Goal: Task Accomplishment & Management: Manage account settings

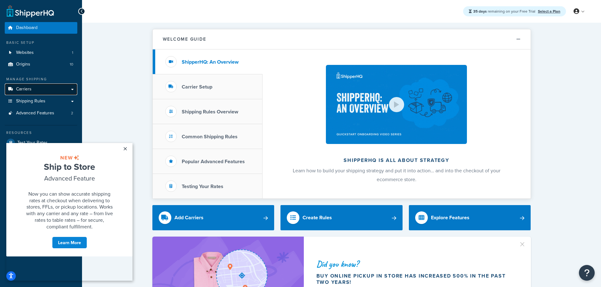
click at [50, 89] on link "Carriers" at bounding box center [41, 90] width 73 height 12
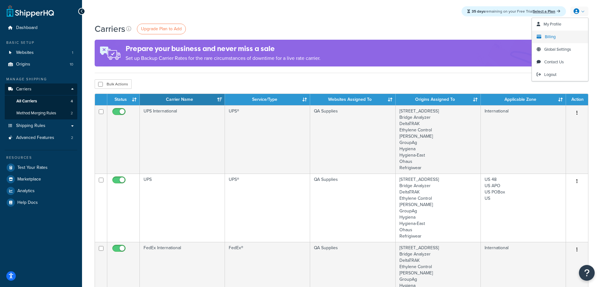
click at [558, 38] on link "Billing" at bounding box center [560, 37] width 56 height 13
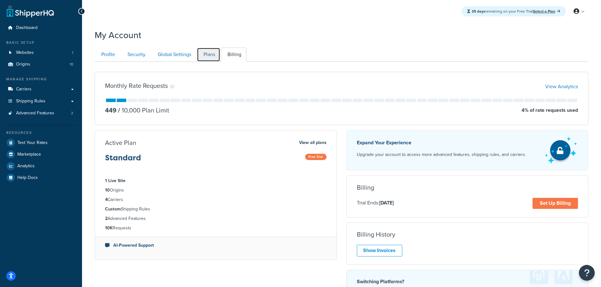
click at [212, 55] on link "Plans" at bounding box center [208, 55] width 23 height 14
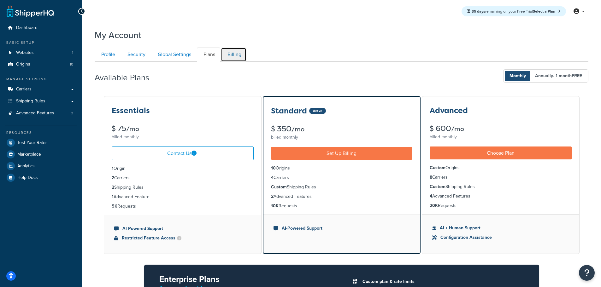
click at [239, 58] on link "Billing" at bounding box center [234, 55] width 26 height 14
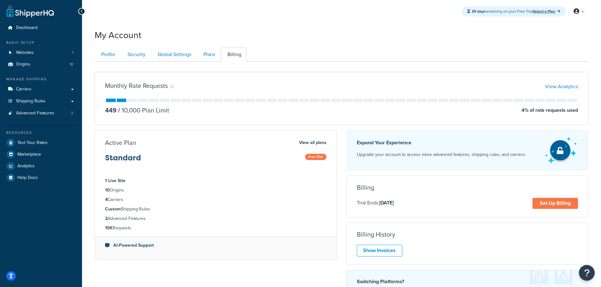
scroll to position [62, 0]
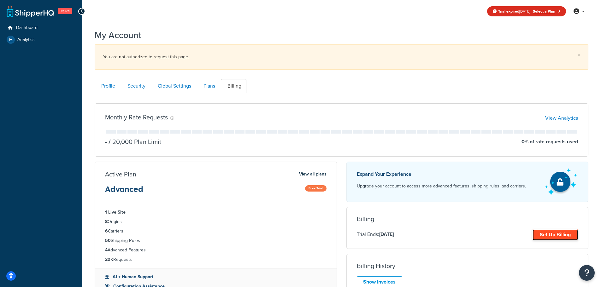
click at [555, 234] on link "Set Up Billing" at bounding box center [554, 235] width 45 height 11
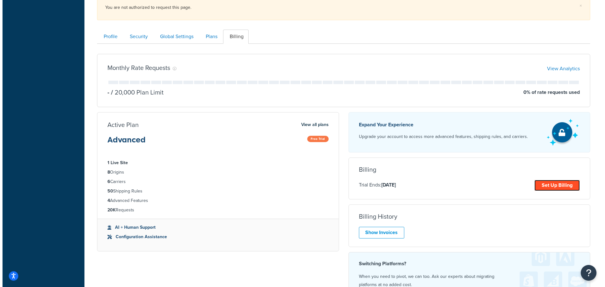
scroll to position [73, 0]
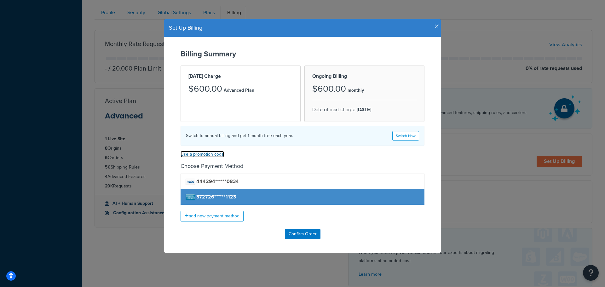
click at [206, 157] on link "Use a promotion code" at bounding box center [203, 154] width 44 height 7
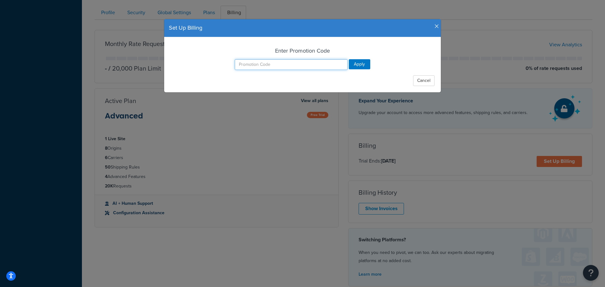
click at [264, 65] on input "text" at bounding box center [291, 64] width 113 height 11
type input "sandbox"
click at [361, 68] on input "Apply" at bounding box center [359, 64] width 21 height 10
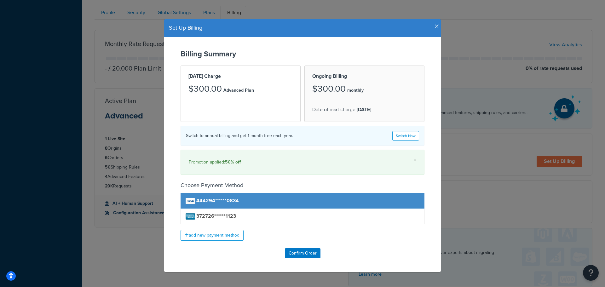
click at [90, 34] on div "Set Up Billing Billing Summary [DATE] Charge $300.00 Advanced Plan Ongoing Bill…" at bounding box center [302, 143] width 605 height 287
